Goal: Go to known website: Access a specific website the user already knows

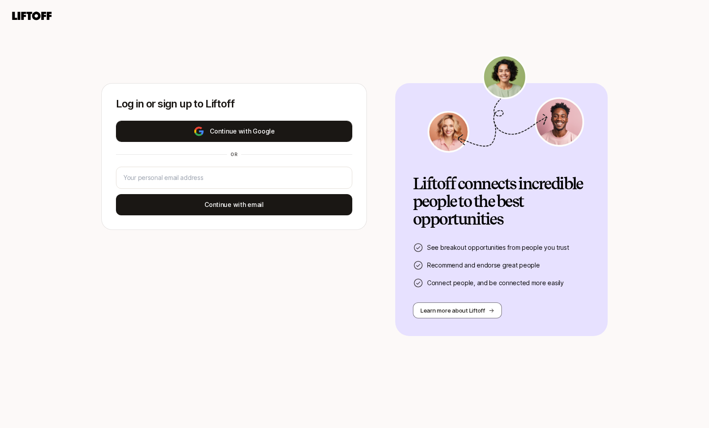
click at [263, 135] on button "Continue with Google" at bounding box center [234, 131] width 236 height 21
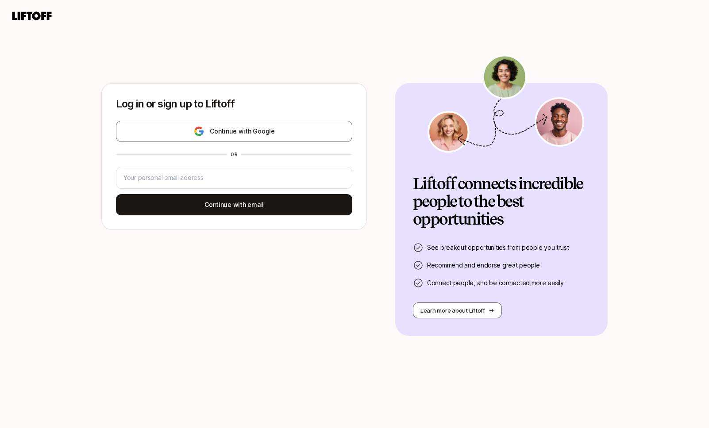
click at [175, 54] on div "Log in or sign up to Liftoff Continue with Google or Continue with email Liftof…" at bounding box center [354, 228] width 709 height 402
